Goal: Task Accomplishment & Management: Manage account settings

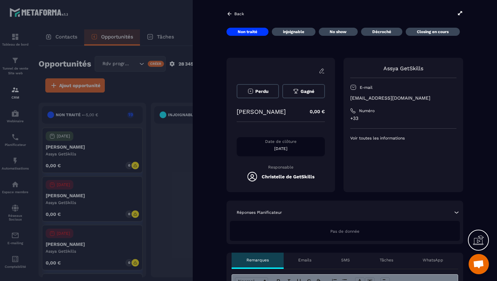
click at [182, 135] on div at bounding box center [248, 140] width 497 height 281
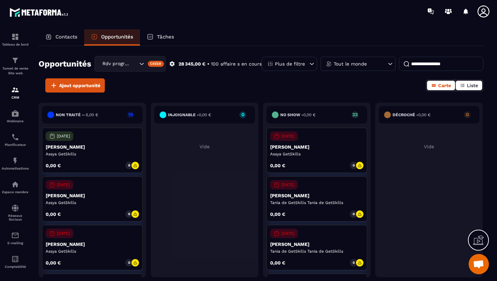
click at [472, 88] on span "Liste" at bounding box center [472, 85] width 11 height 5
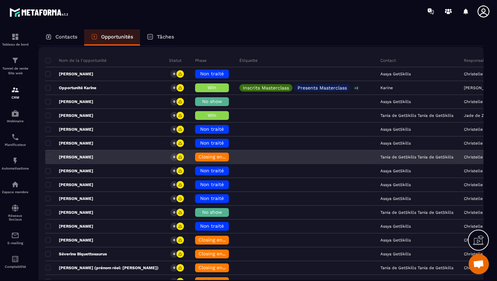
scroll to position [54, 0]
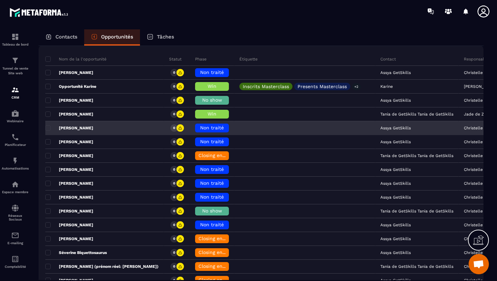
click at [201, 129] on span "Non traité" at bounding box center [212, 127] width 24 height 5
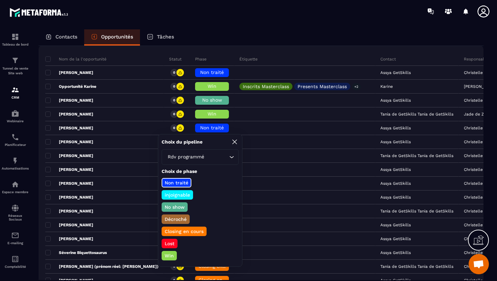
click at [167, 258] on p "Win" at bounding box center [169, 256] width 11 height 7
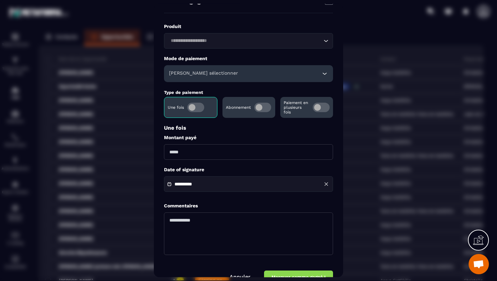
scroll to position [34, 0]
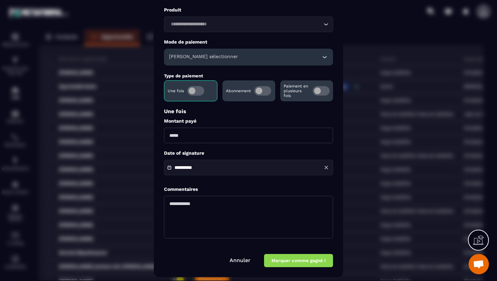
click at [255, 138] on input "Modal window" at bounding box center [248, 136] width 169 height 16
type input "****"
click at [289, 262] on button "Marquer comme gagné !" at bounding box center [298, 260] width 69 height 13
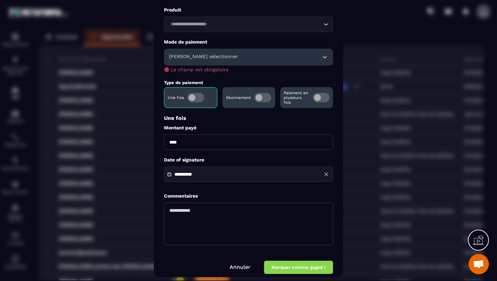
click at [234, 52] on div "[PERSON_NAME] sélectionner" at bounding box center [248, 57] width 169 height 17
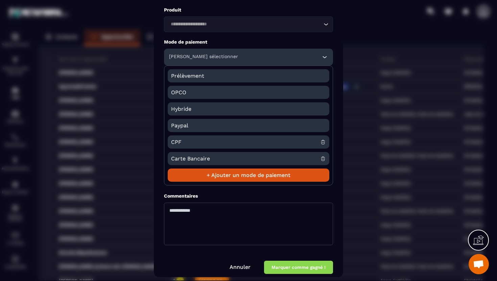
click at [198, 142] on span "CPF" at bounding box center [245, 142] width 149 height 13
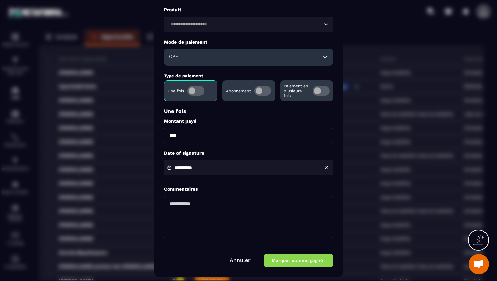
click at [303, 264] on button "Marquer comme gagné !" at bounding box center [298, 260] width 69 height 13
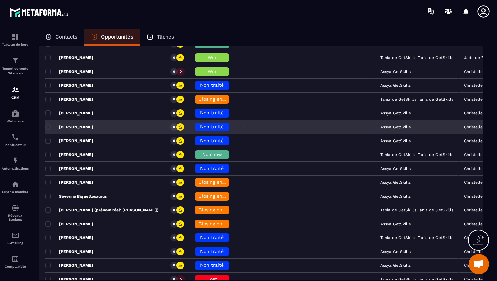
scroll to position [112, 0]
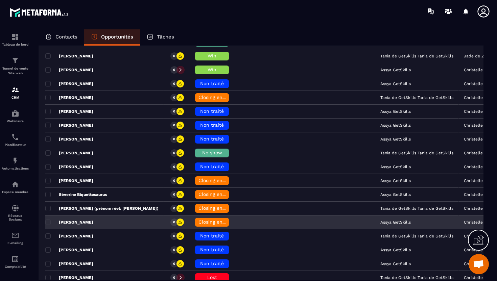
click at [199, 224] on span "Closing en cours" at bounding box center [218, 222] width 39 height 5
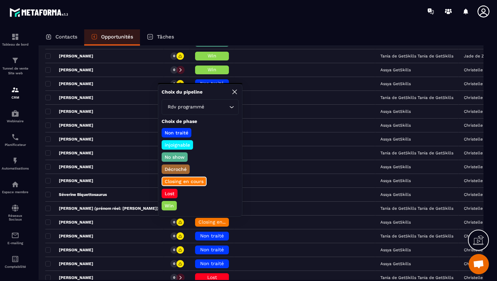
click at [166, 192] on p "Lost" at bounding box center [170, 193] width 12 height 7
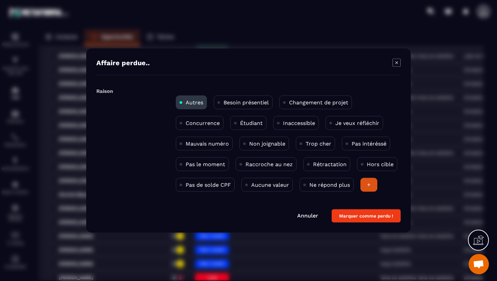
click at [181, 186] on div "Modal window" at bounding box center [181, 185] width 3 height 6
click at [376, 217] on button "Marquer comme perdu !" at bounding box center [366, 216] width 69 height 13
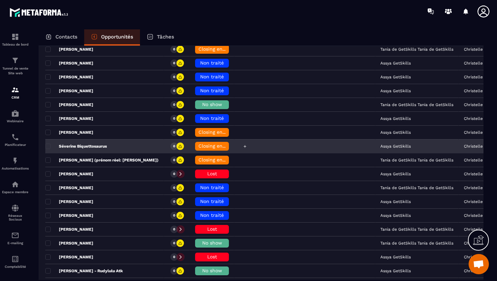
scroll to position [0, 0]
